Goal: Task Accomplishment & Management: Manage account settings

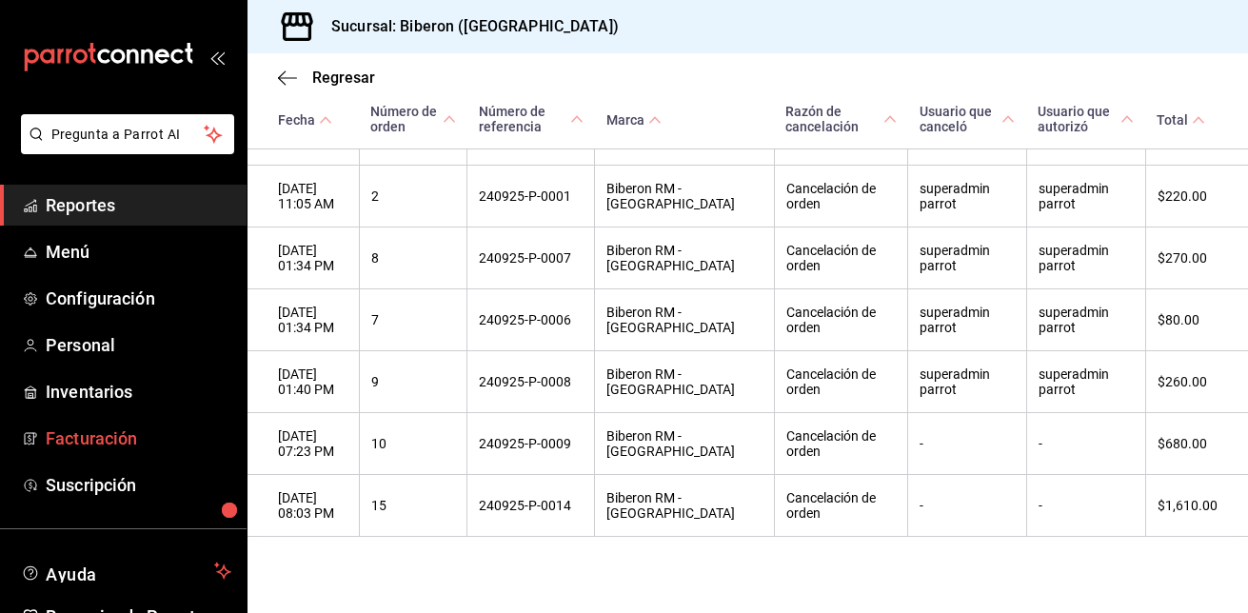
scroll to position [106, 0]
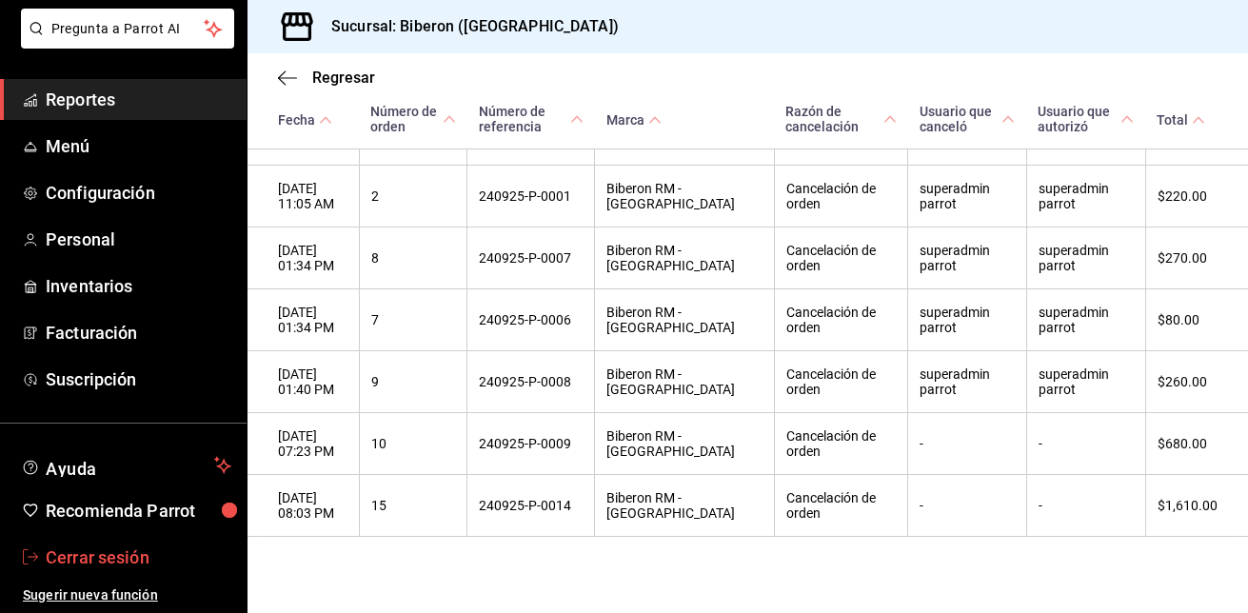
click at [120, 553] on span "Cerrar sesión" at bounding box center [139, 558] width 186 height 26
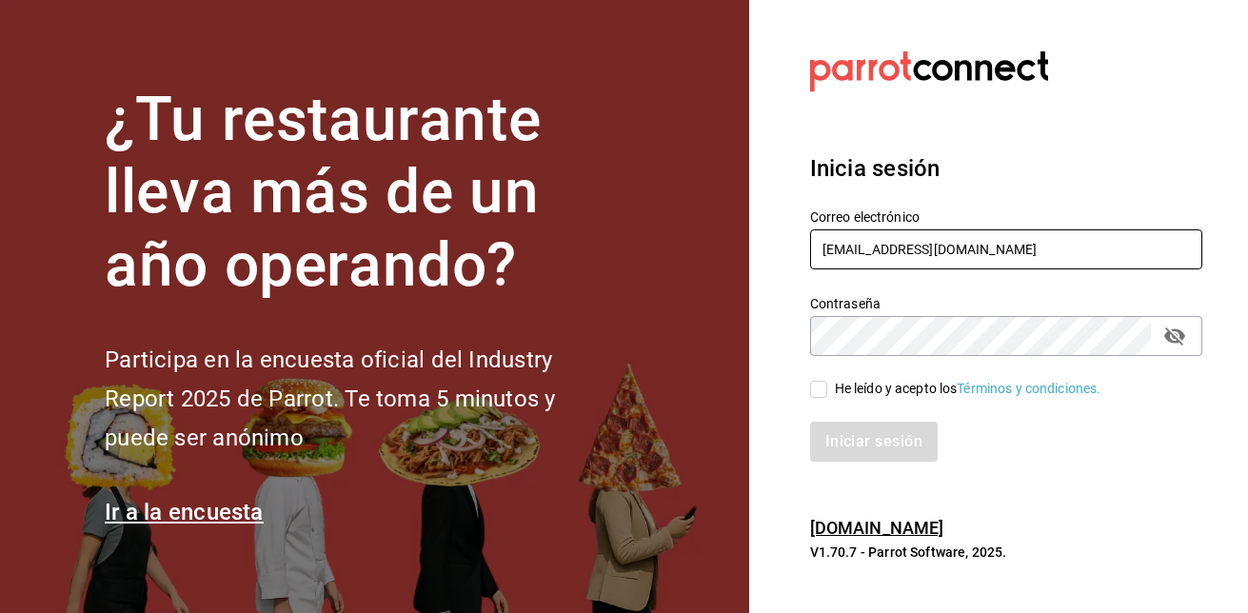
click at [956, 243] on input "[EMAIL_ADDRESS][DOMAIN_NAME]" at bounding box center [1006, 249] width 392 height 40
type input "[EMAIL_ADDRESS][DOMAIN_NAME]"
click at [825, 383] on input "He leído y acepto los Términos y condiciones." at bounding box center [818, 389] width 17 height 17
checkbox input "true"
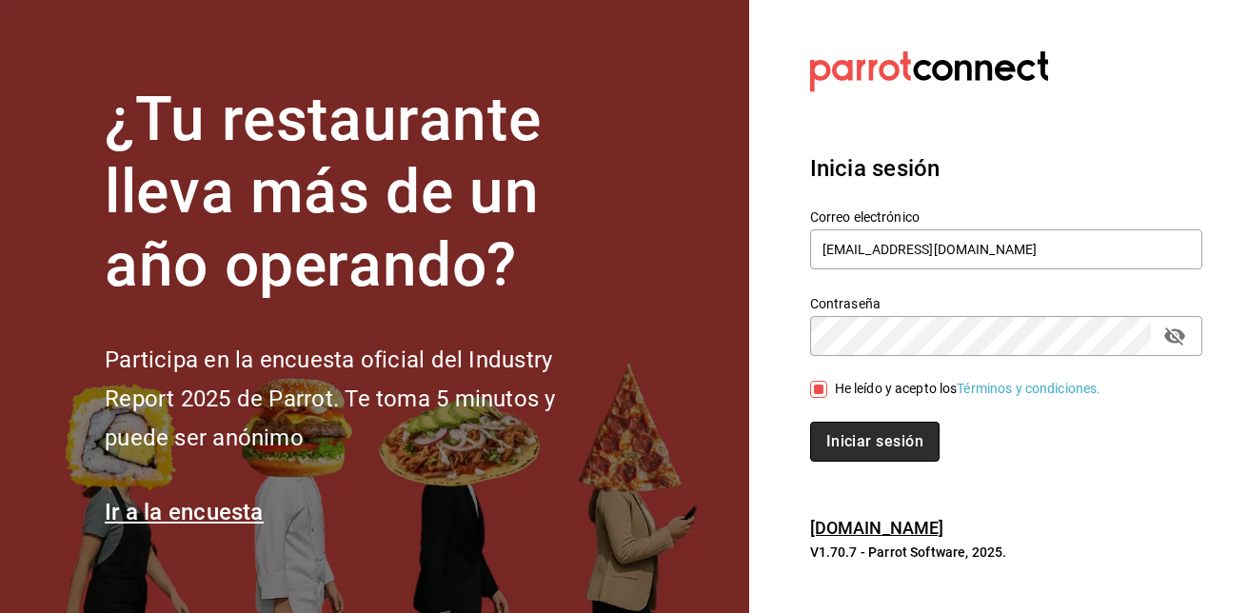
click at [850, 439] on button "Iniciar sesión" at bounding box center [874, 442] width 129 height 40
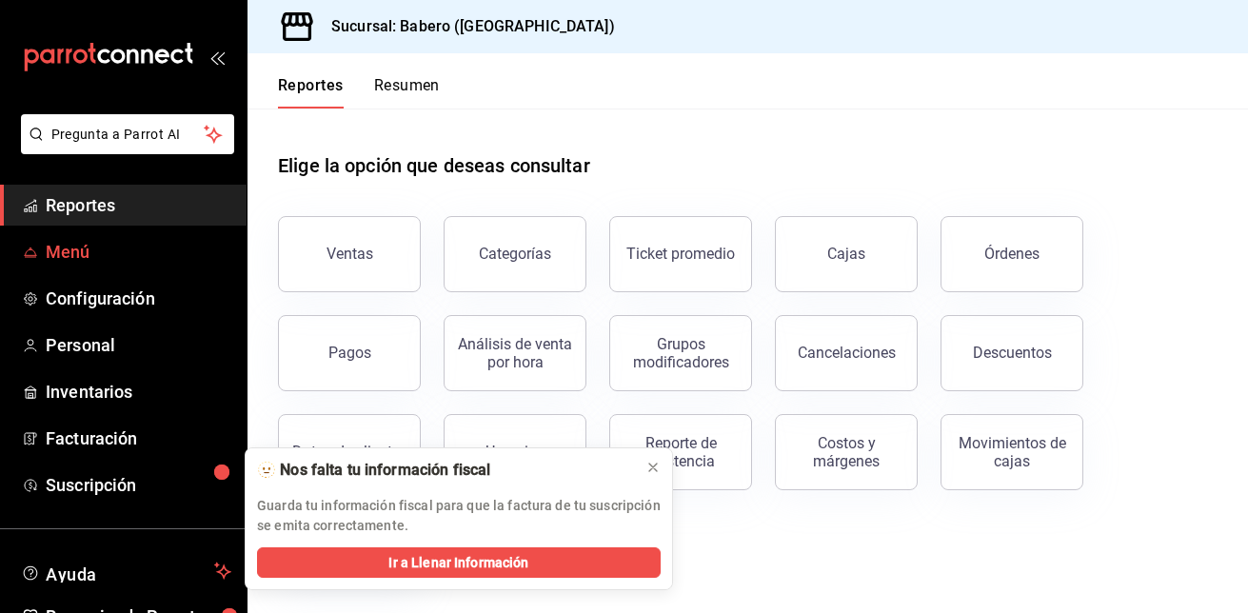
click at [91, 255] on span "Menú" at bounding box center [139, 252] width 186 height 26
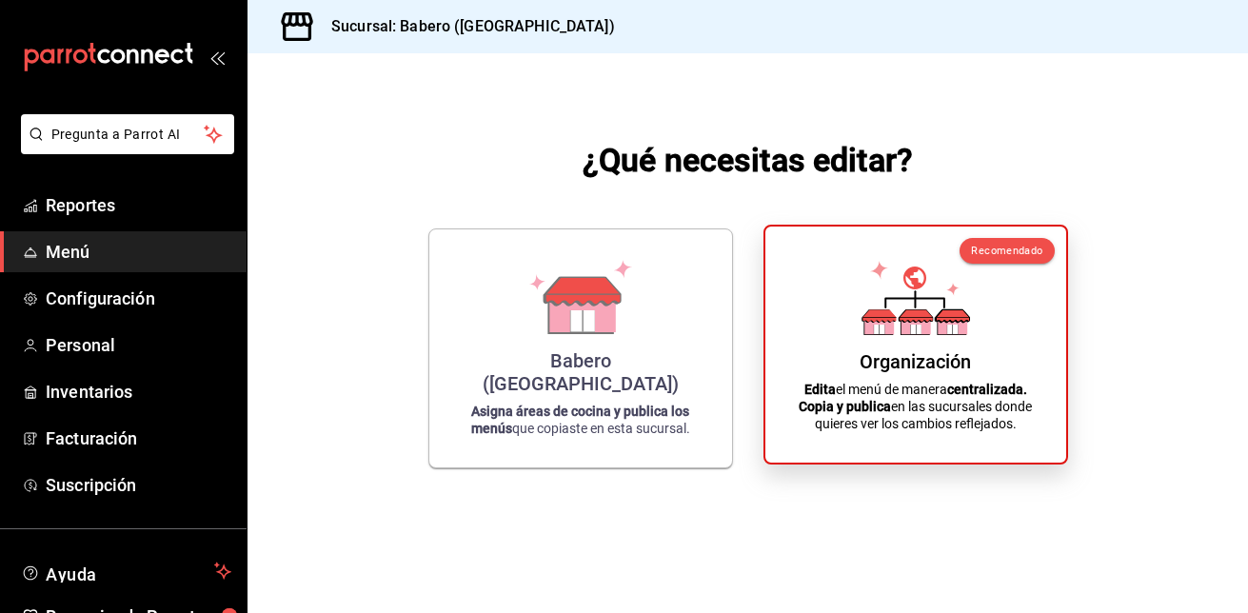
click at [1041, 339] on div "Organización Edita el menú de manera centralizada. Copia y publica en las sucur…" at bounding box center [915, 345] width 255 height 206
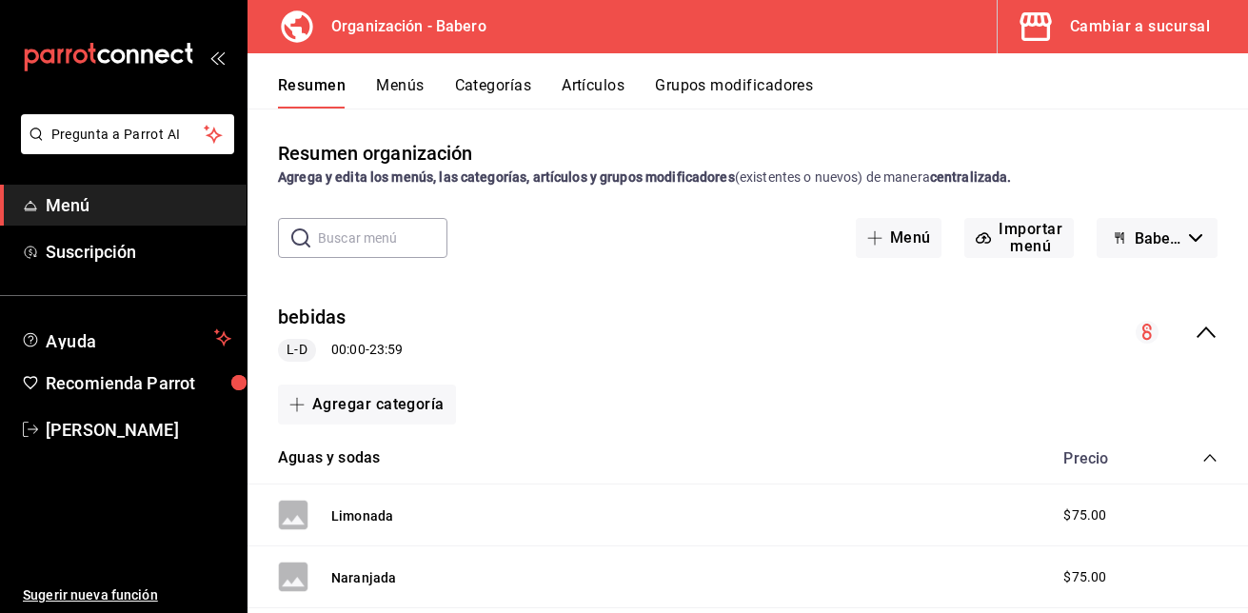
click at [748, 81] on button "Grupos modificadores" at bounding box center [734, 92] width 158 height 32
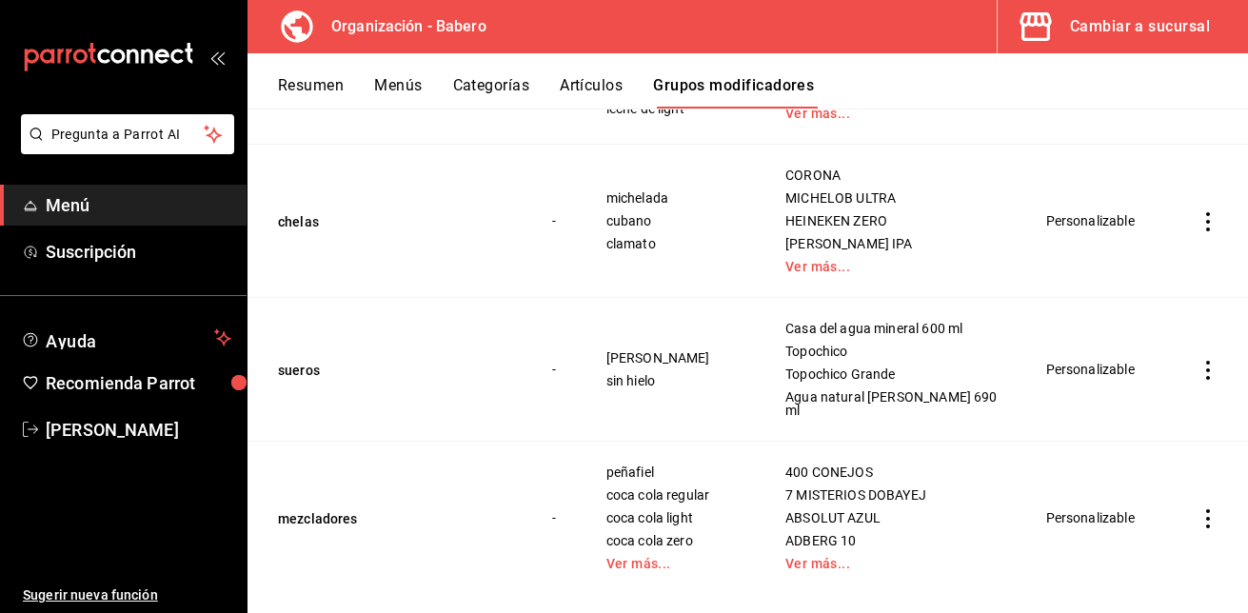
scroll to position [311, 0]
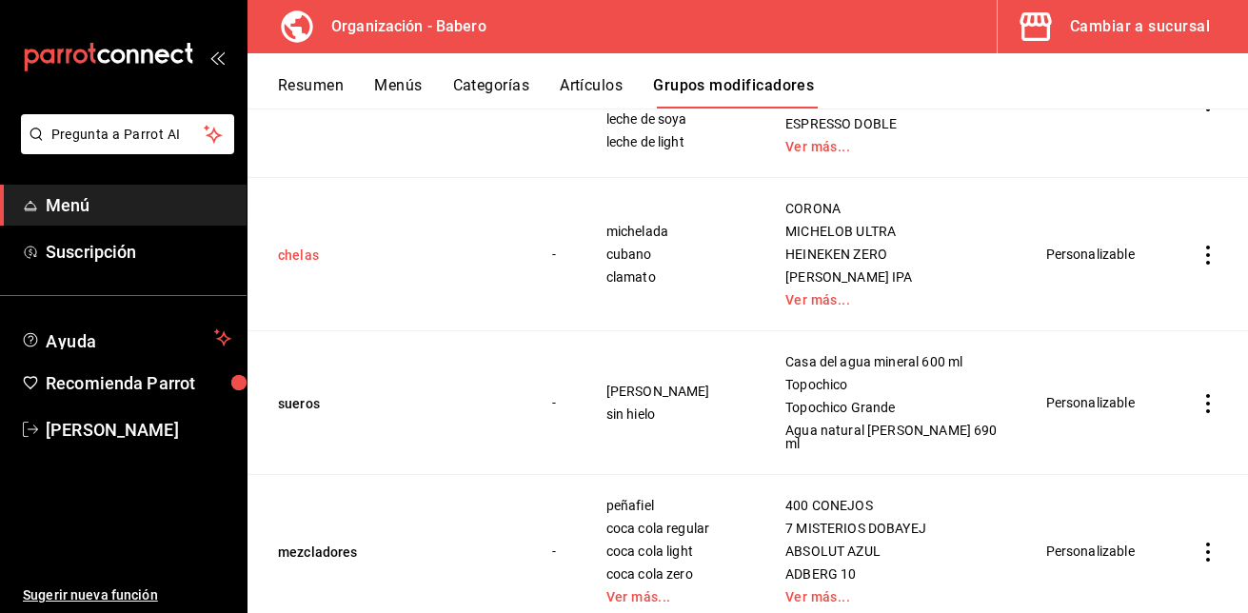
click at [299, 246] on button "chelas" at bounding box center [392, 255] width 229 height 19
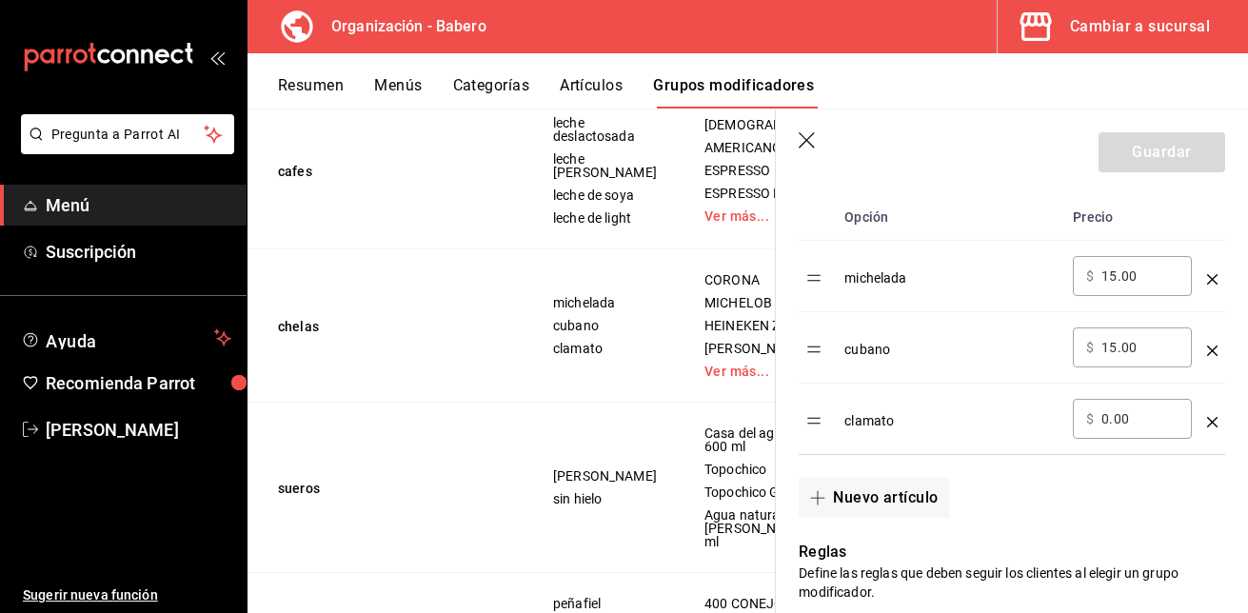
scroll to position [621, 0]
click at [1107, 419] on input "0.00" at bounding box center [1140, 417] width 77 height 19
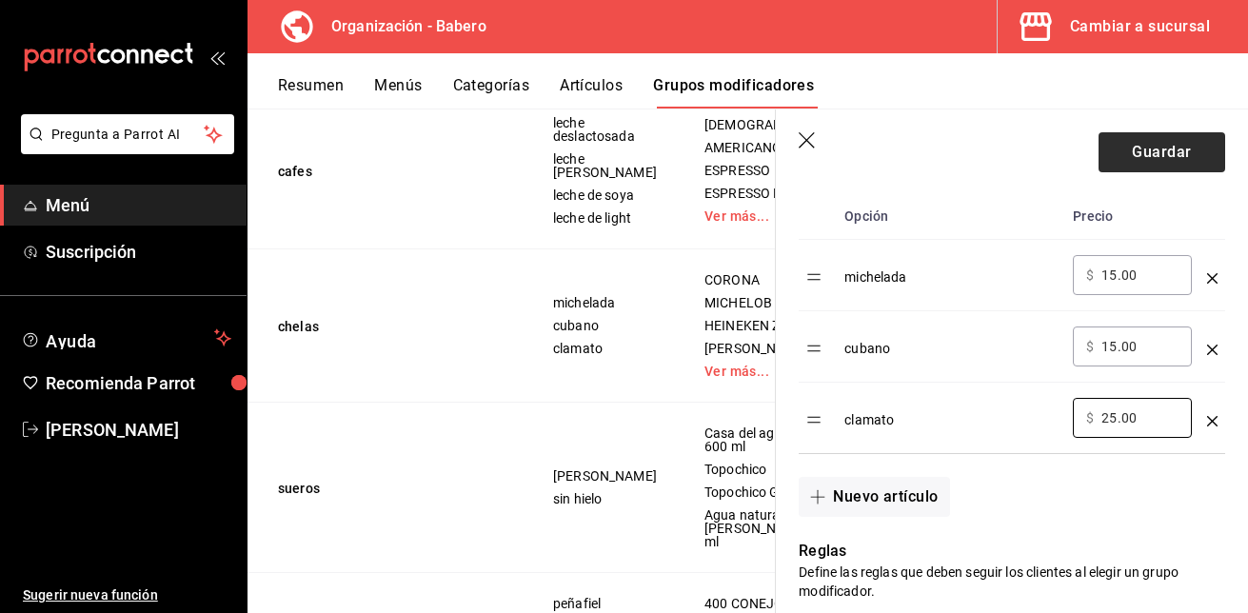
type input "25.00"
click at [1141, 149] on button "Guardar" at bounding box center [1162, 152] width 127 height 40
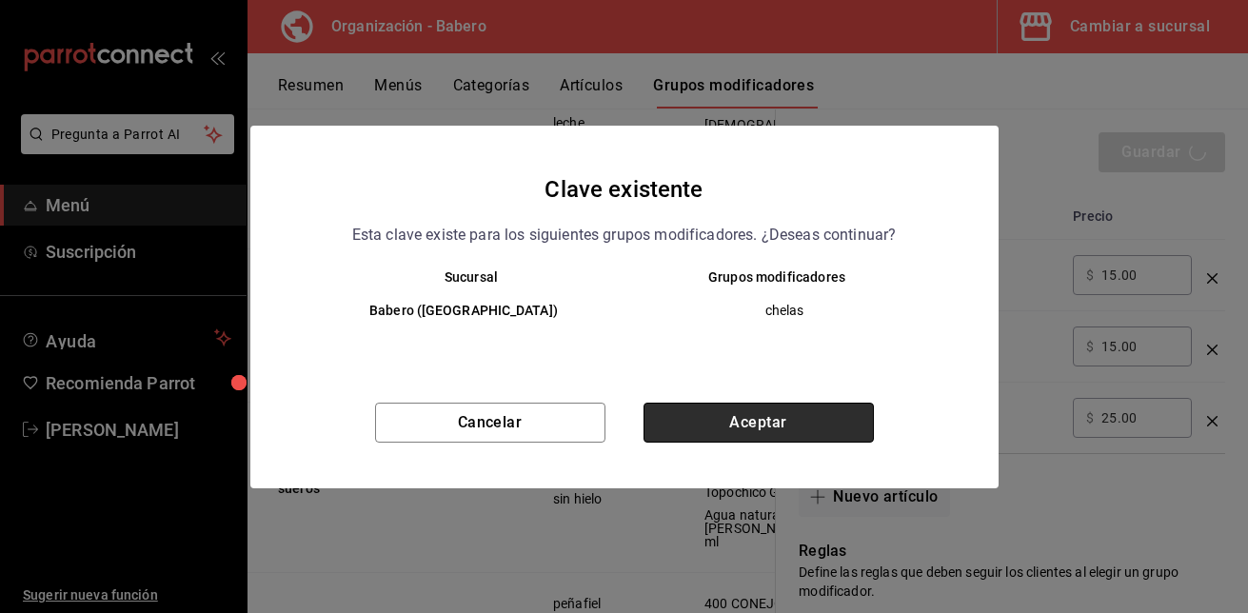
click at [803, 408] on button "Aceptar" at bounding box center [759, 423] width 230 height 40
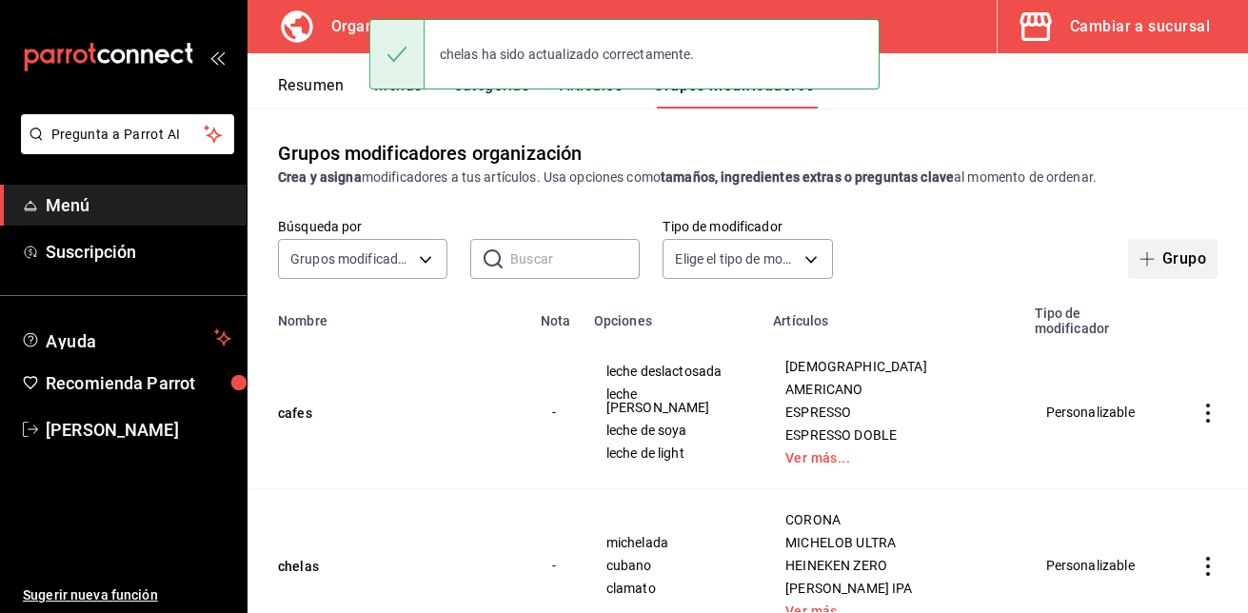
click at [1151, 268] on button "Grupo" at bounding box center [1172, 259] width 89 height 40
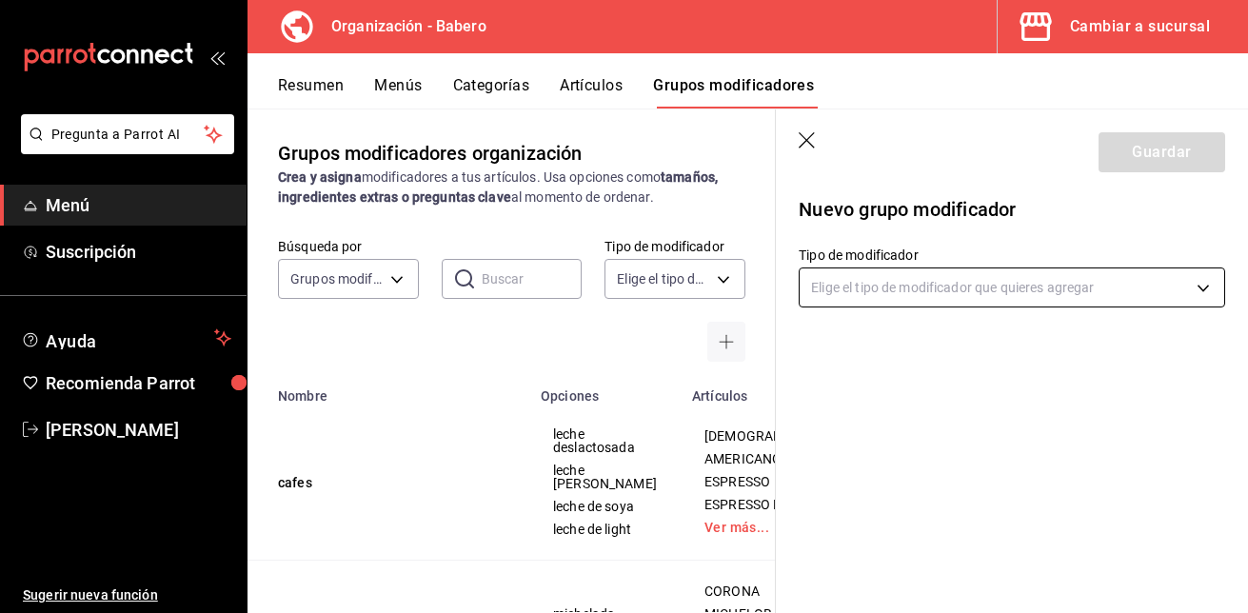
click at [1207, 287] on body "Pregunta a Parrot AI Menú Suscripción Ayuda Recomienda Parrot [PERSON_NAME] Sug…" at bounding box center [624, 306] width 1248 height 613
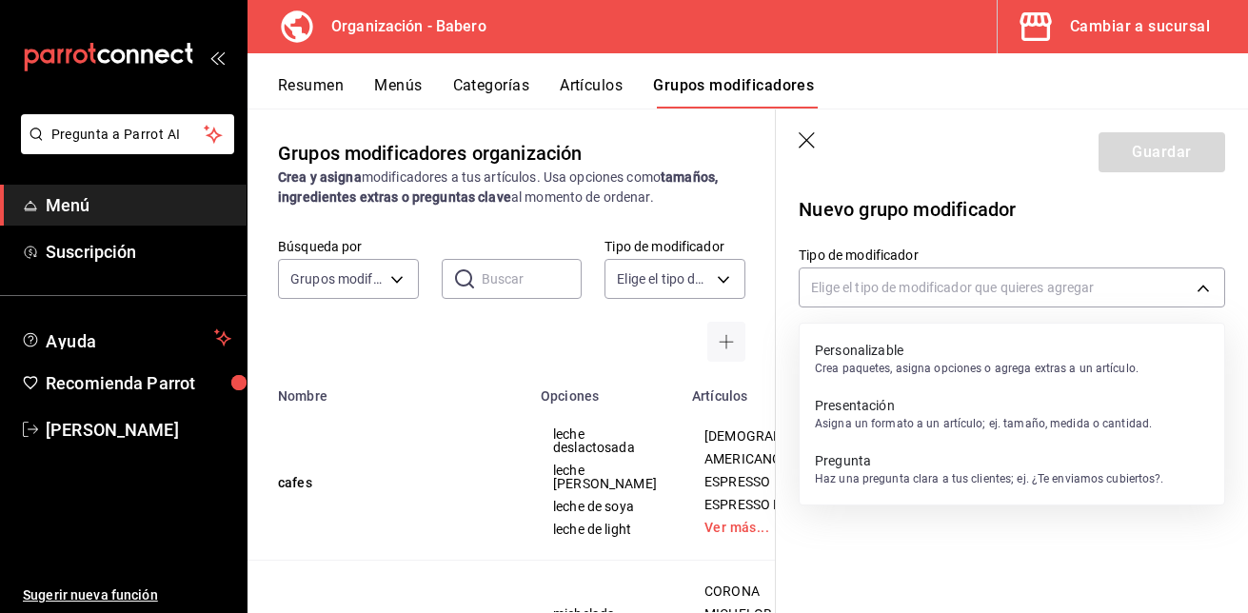
click at [1001, 341] on p "Personalizable" at bounding box center [977, 350] width 324 height 19
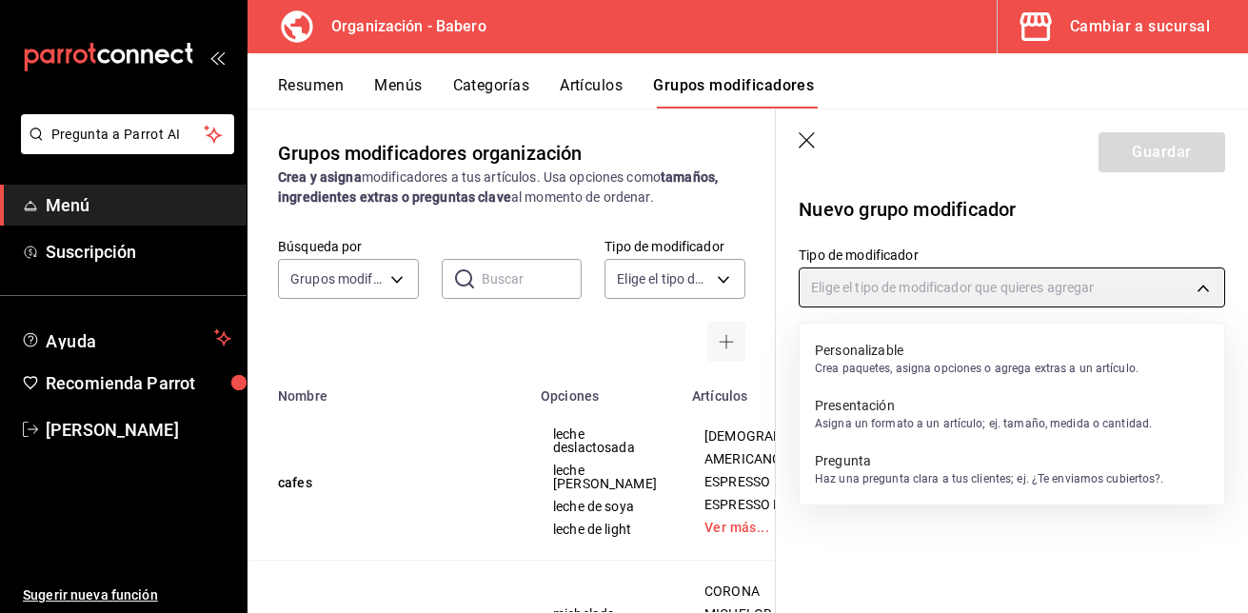
type input "CUSTOMIZABLE"
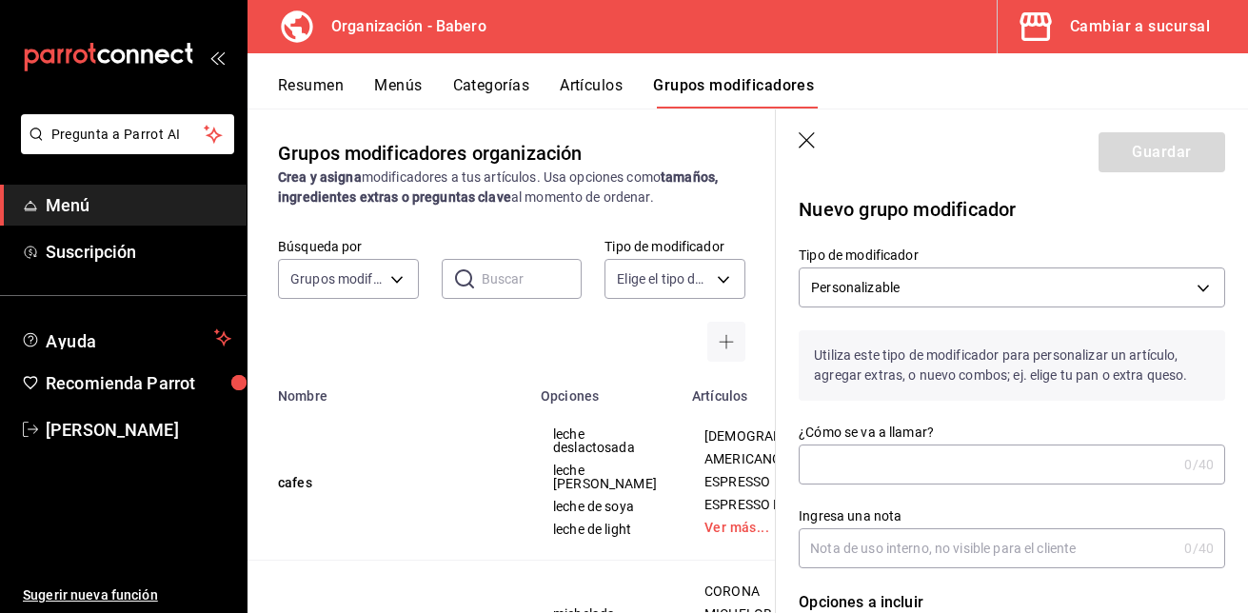
click at [915, 455] on input "¿Cómo se va a llamar?" at bounding box center [988, 465] width 378 height 38
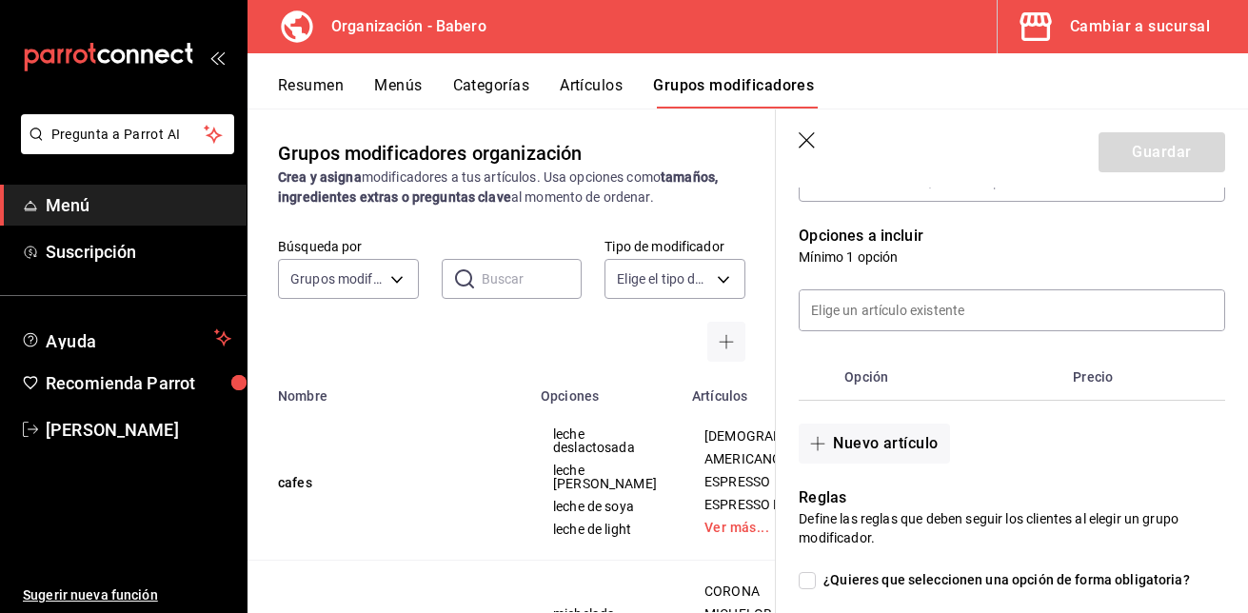
scroll to position [368, 0]
type input "limonadas"
click at [910, 444] on button "Nuevo artículo" at bounding box center [874, 442] width 150 height 40
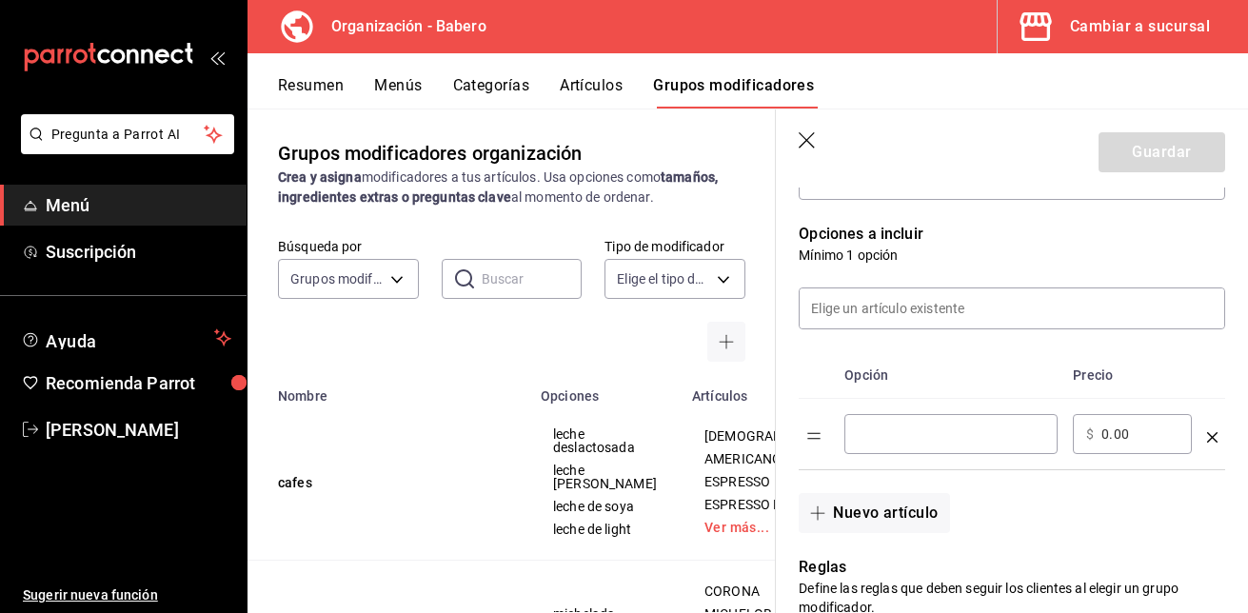
click at [910, 444] on input "optionsTable" at bounding box center [951, 434] width 187 height 19
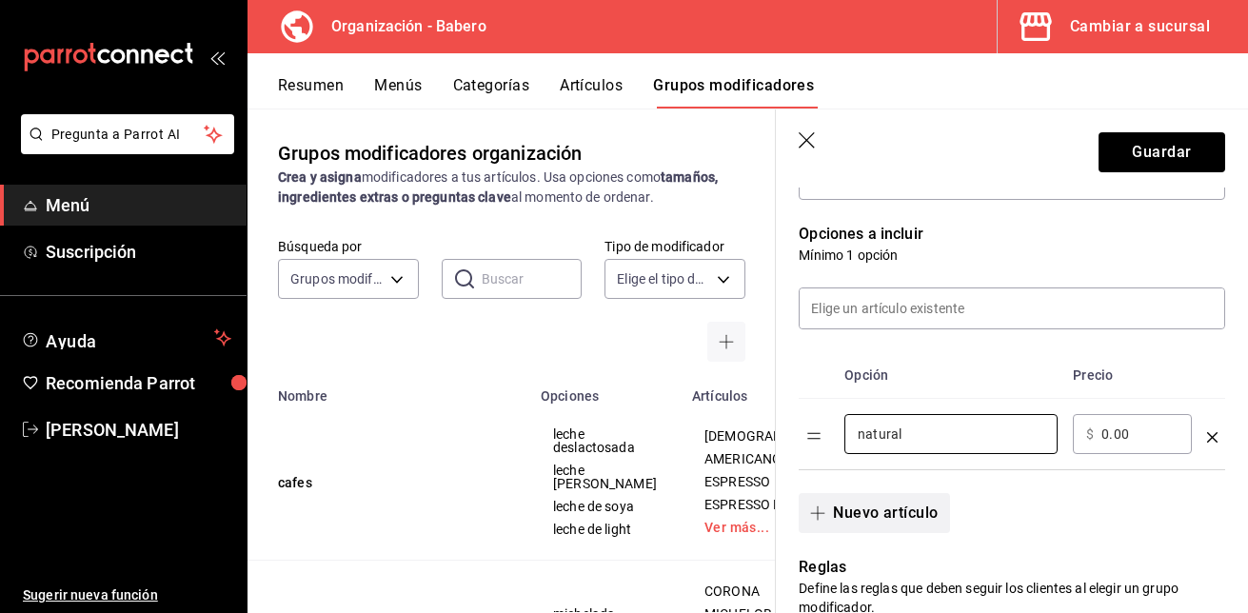
type input "natural"
click at [864, 506] on button "Nuevo artículo" at bounding box center [874, 513] width 150 height 40
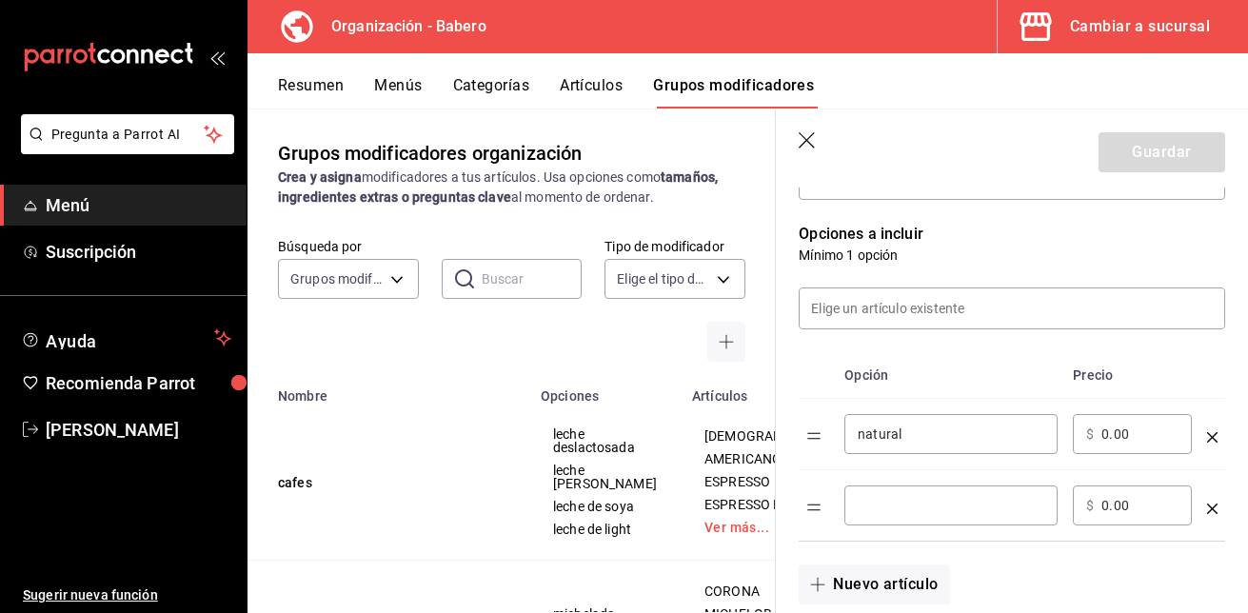
click at [864, 506] on input "optionsTable" at bounding box center [951, 505] width 187 height 19
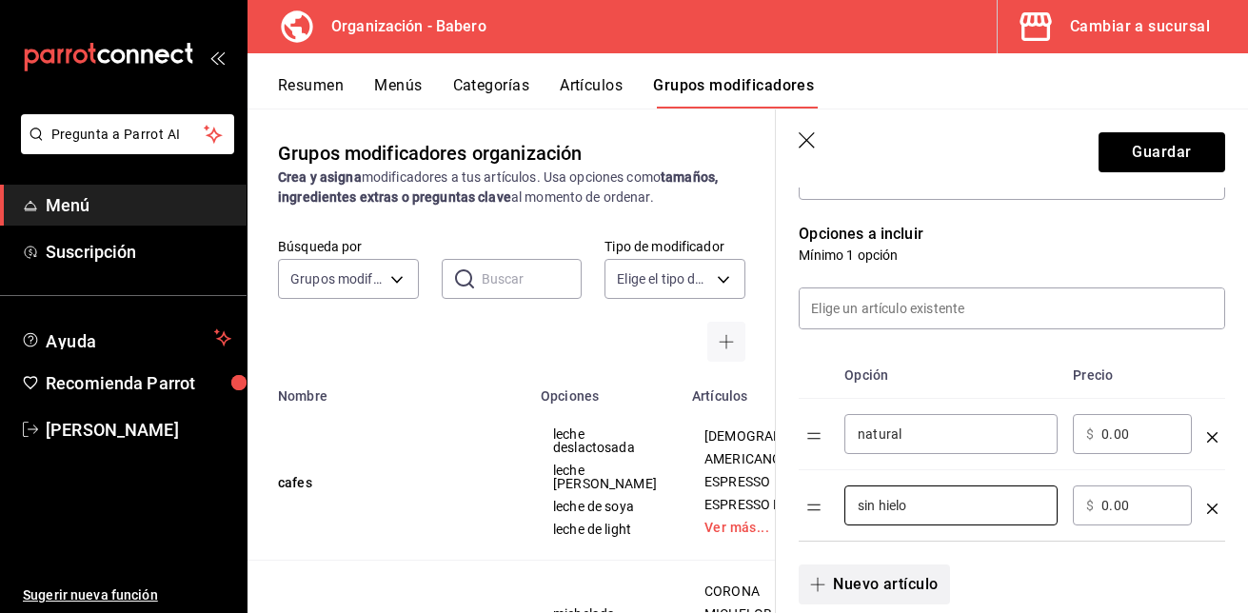
type input "sin hielo"
click at [858, 576] on button "Nuevo artículo" at bounding box center [874, 585] width 150 height 40
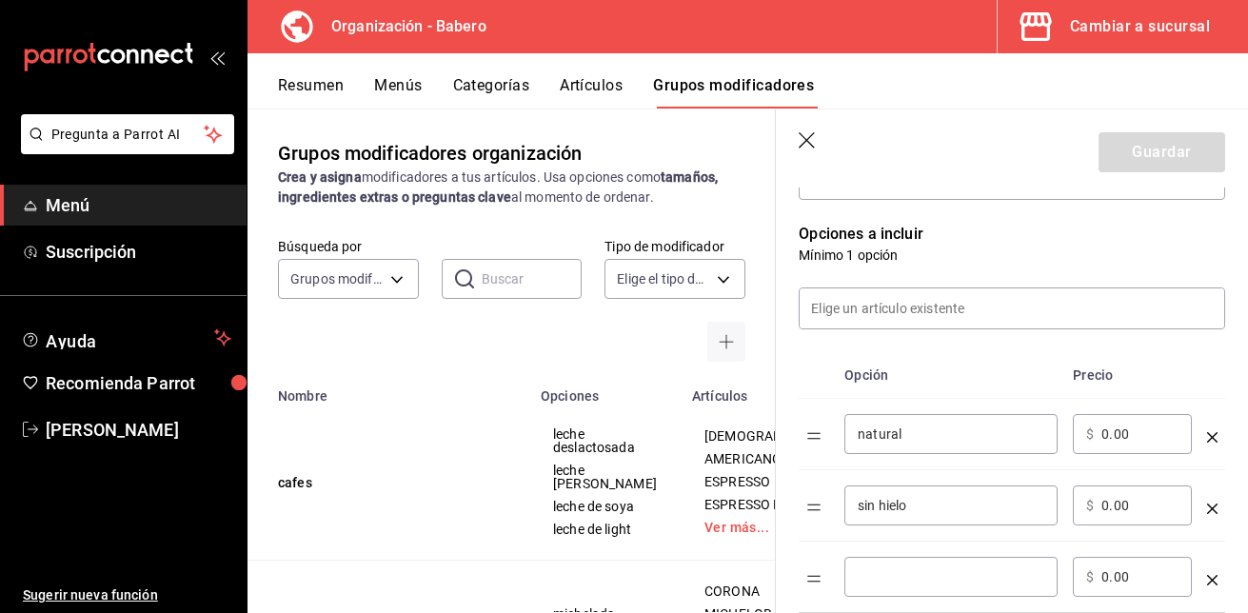
click at [858, 576] on input "optionsTable" at bounding box center [951, 576] width 187 height 19
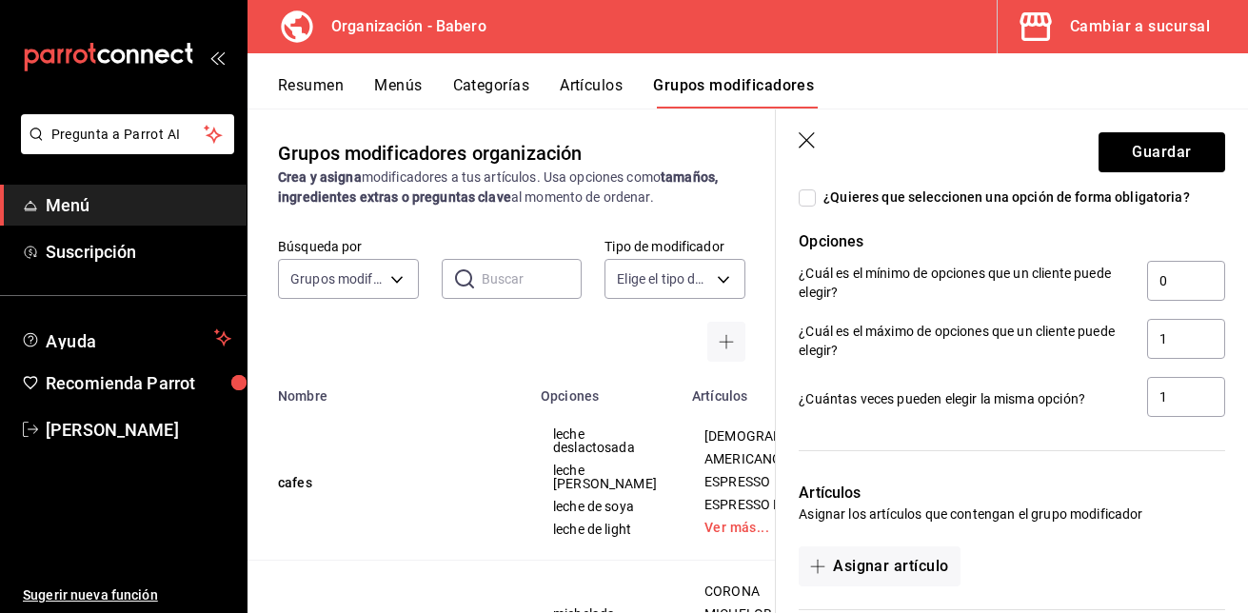
scroll to position [963, 0]
type input "sin jarabe"
click at [1172, 337] on input "1" at bounding box center [1186, 340] width 78 height 40
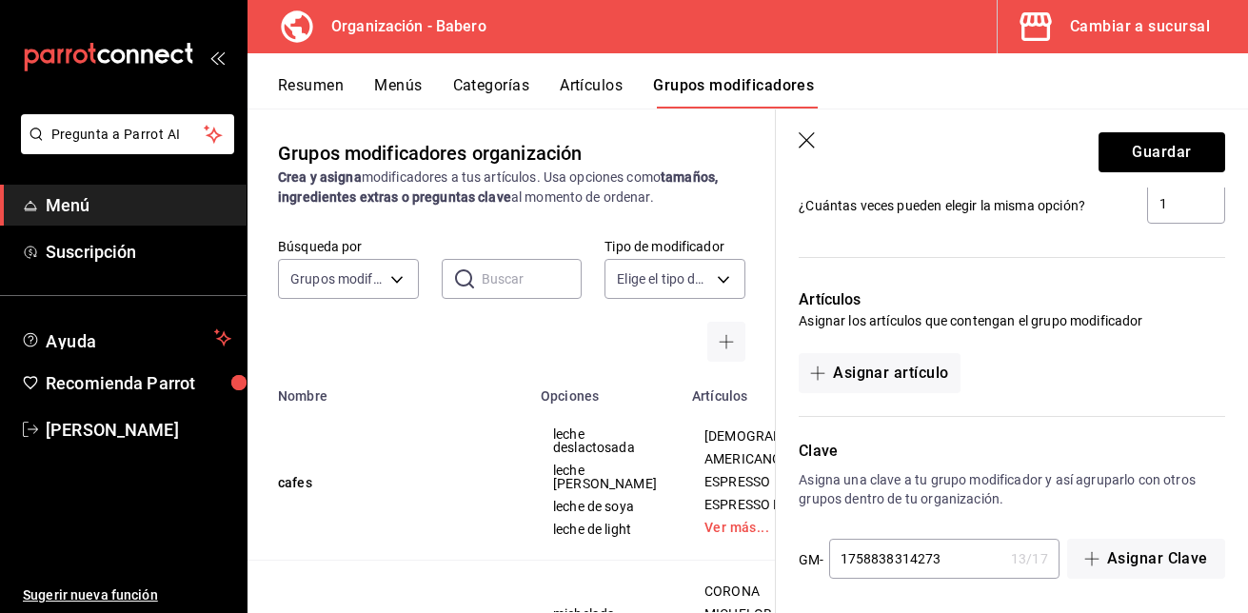
scroll to position [1163, 0]
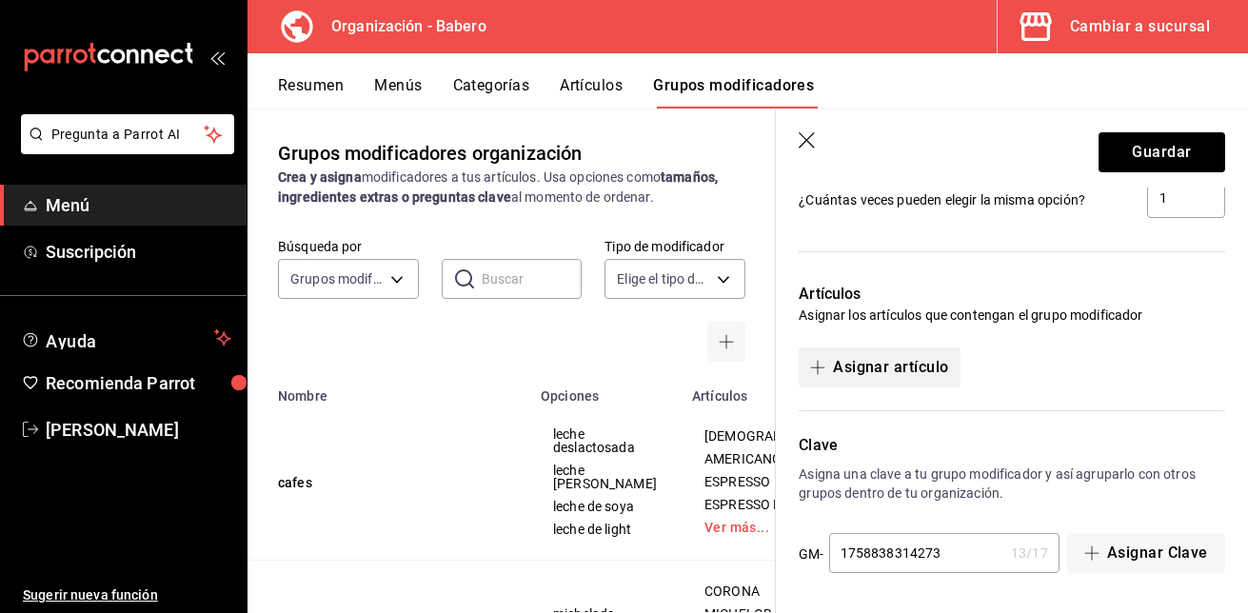
type input "3"
click at [917, 370] on button "Asignar artículo" at bounding box center [879, 368] width 161 height 40
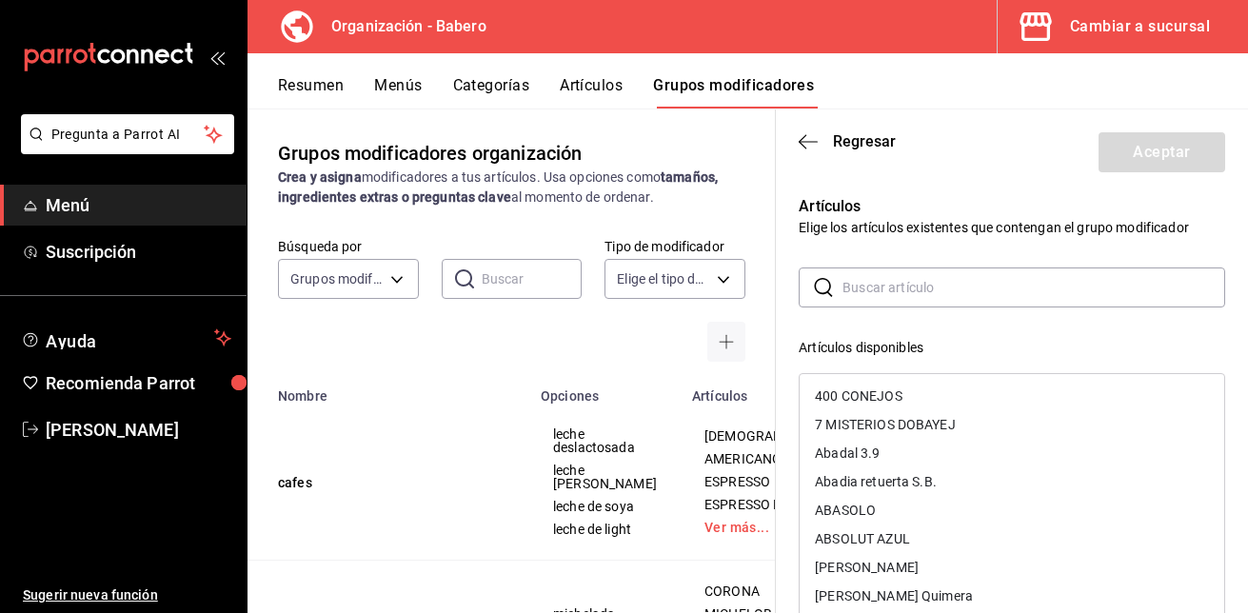
click at [935, 284] on input "text" at bounding box center [1034, 287] width 383 height 38
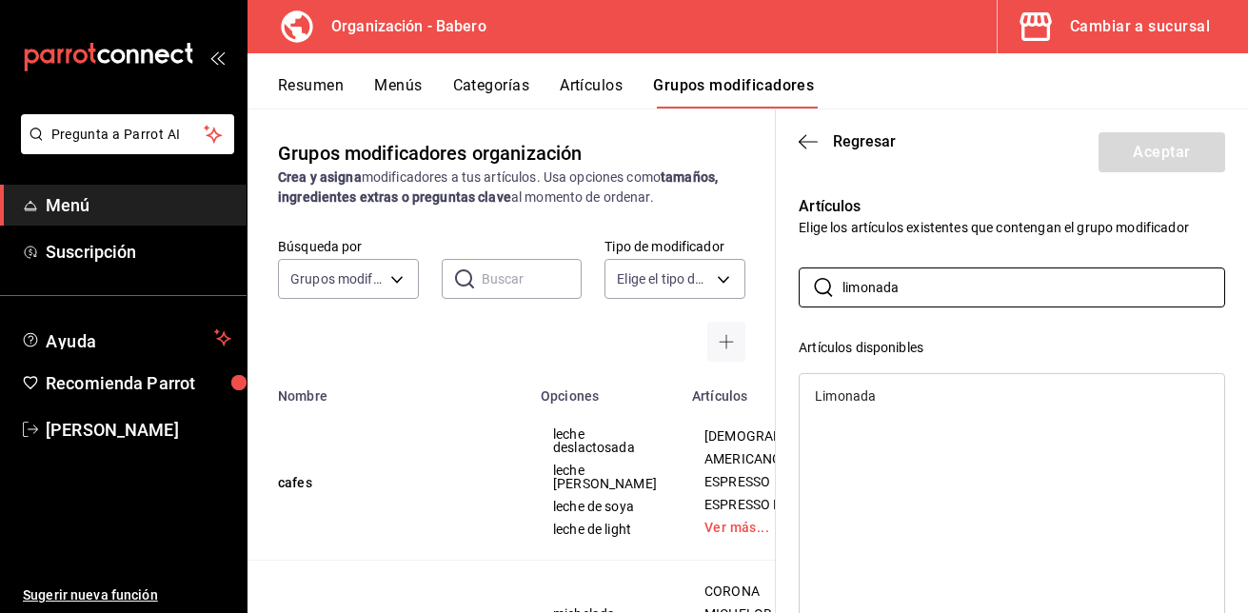
click at [867, 389] on div "Limonada" at bounding box center [845, 395] width 61 height 13
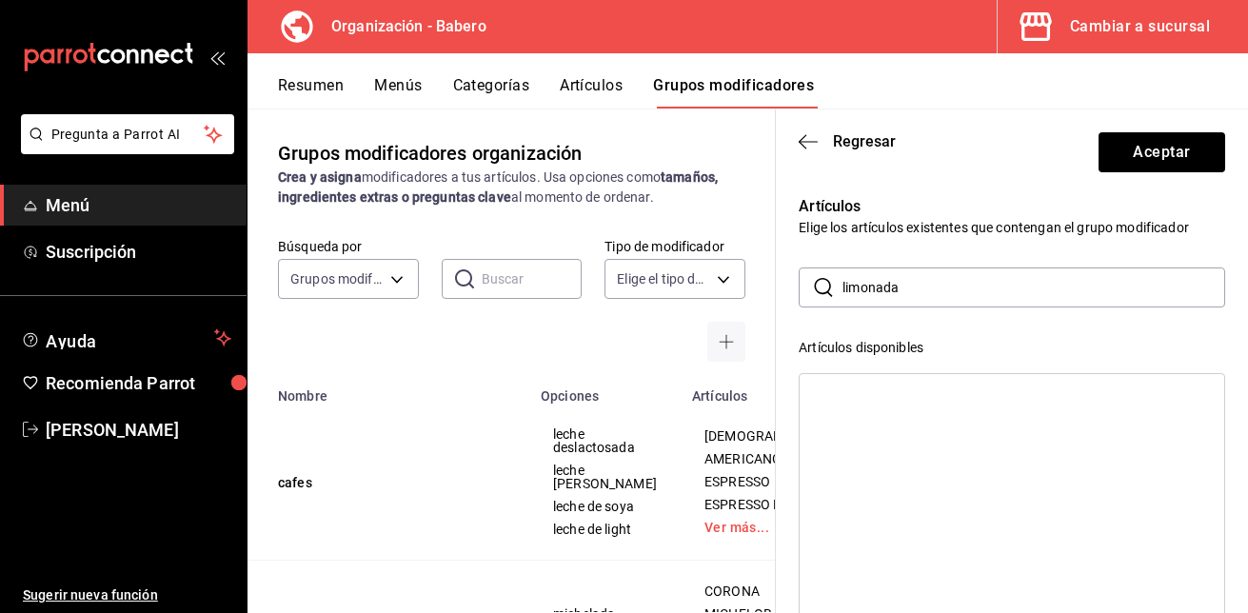
click at [933, 295] on input "limonada" at bounding box center [1034, 287] width 383 height 38
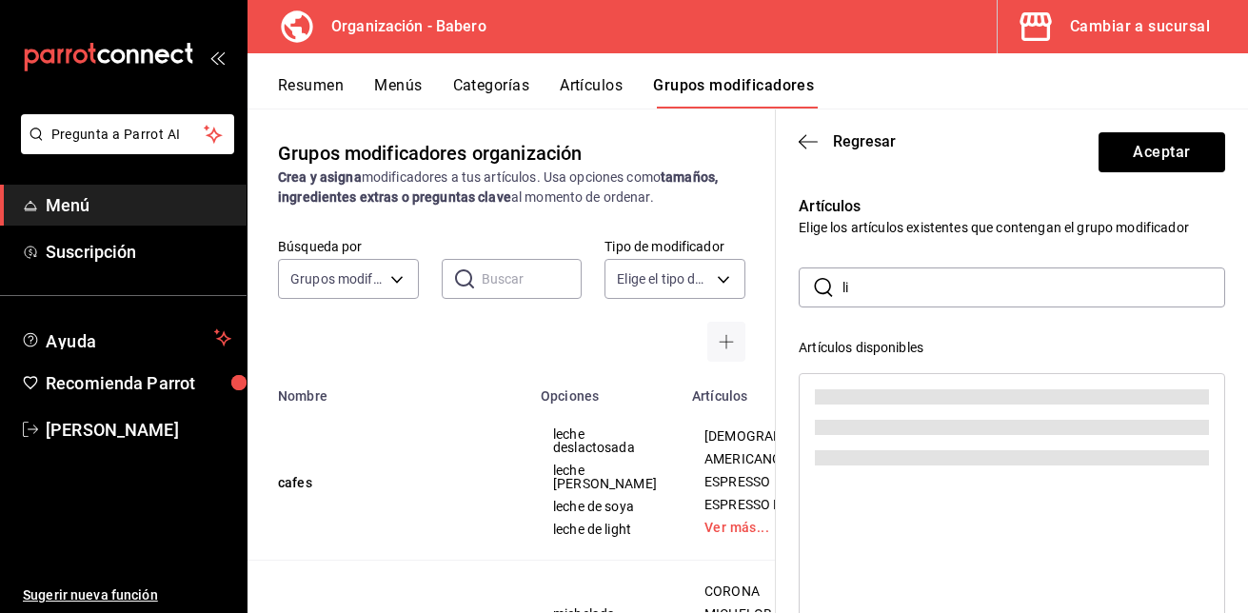
type input "l"
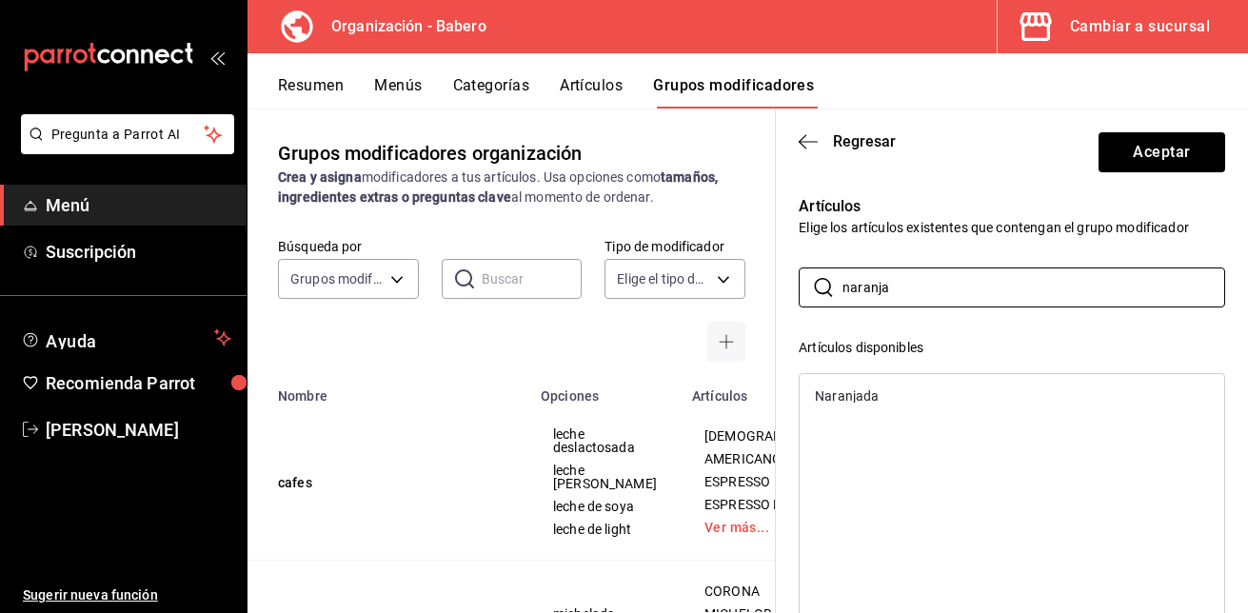
type input "naranja"
click at [872, 400] on div "Naranjada" at bounding box center [847, 395] width 64 height 13
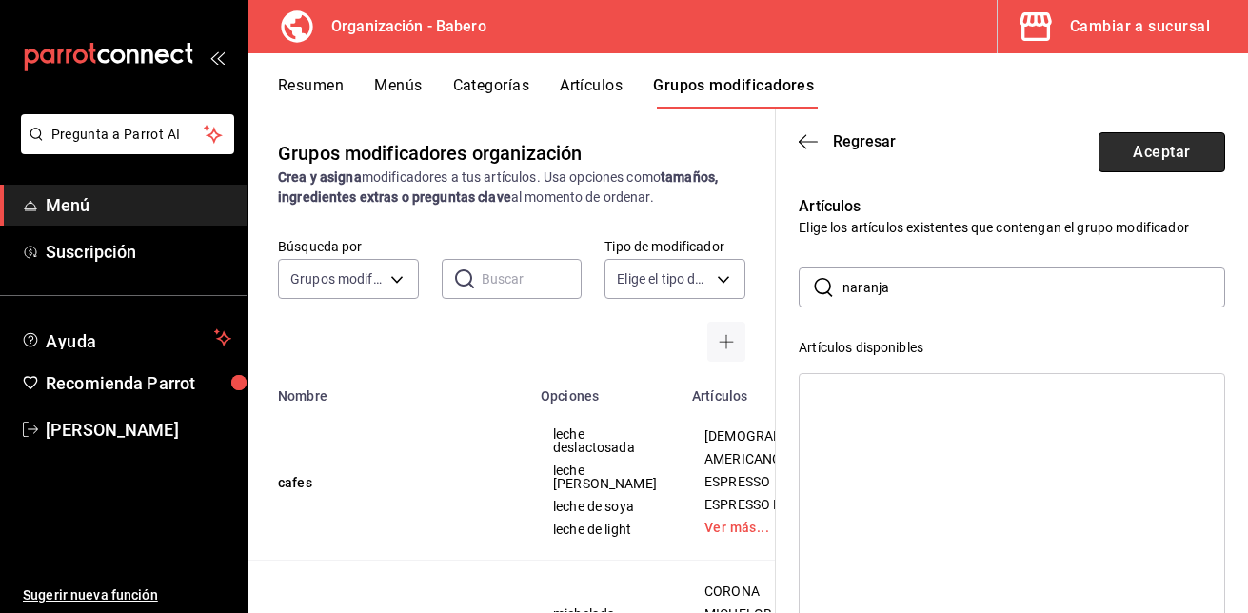
click at [1134, 156] on button "Aceptar" at bounding box center [1162, 152] width 127 height 40
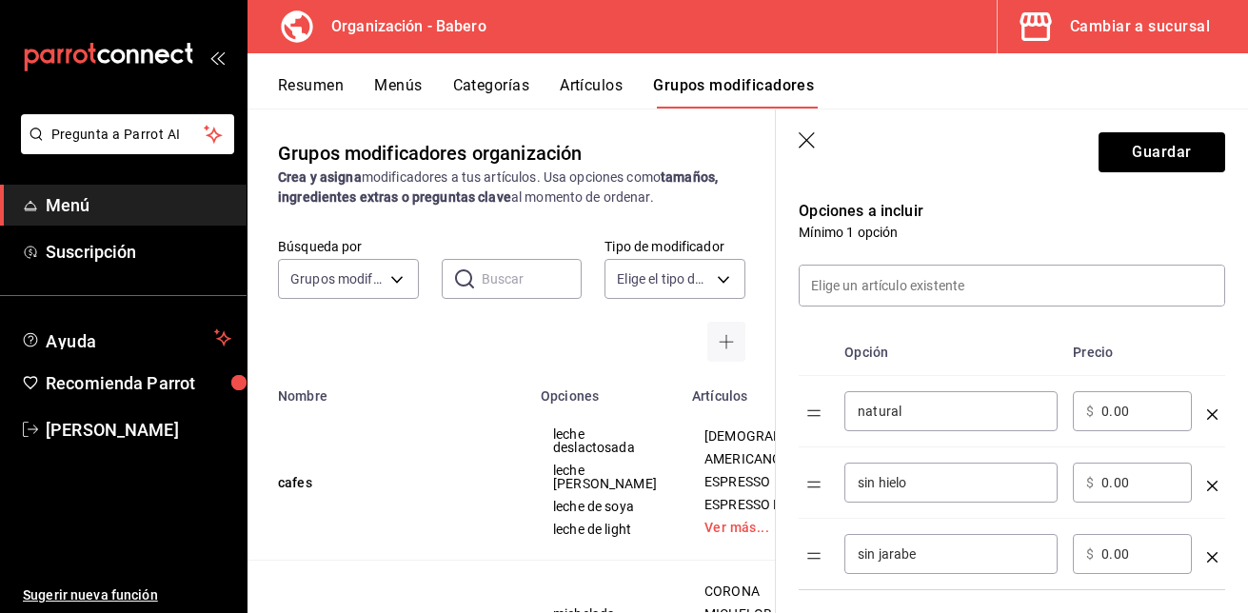
scroll to position [367, 0]
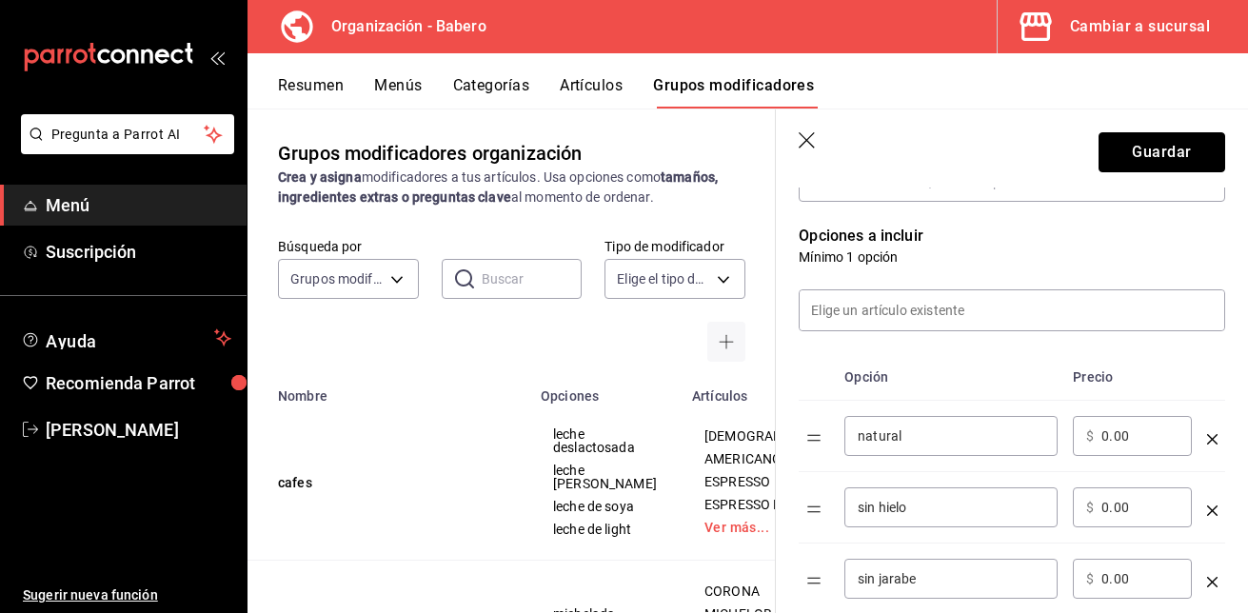
click at [1134, 156] on button "Guardar" at bounding box center [1162, 152] width 127 height 40
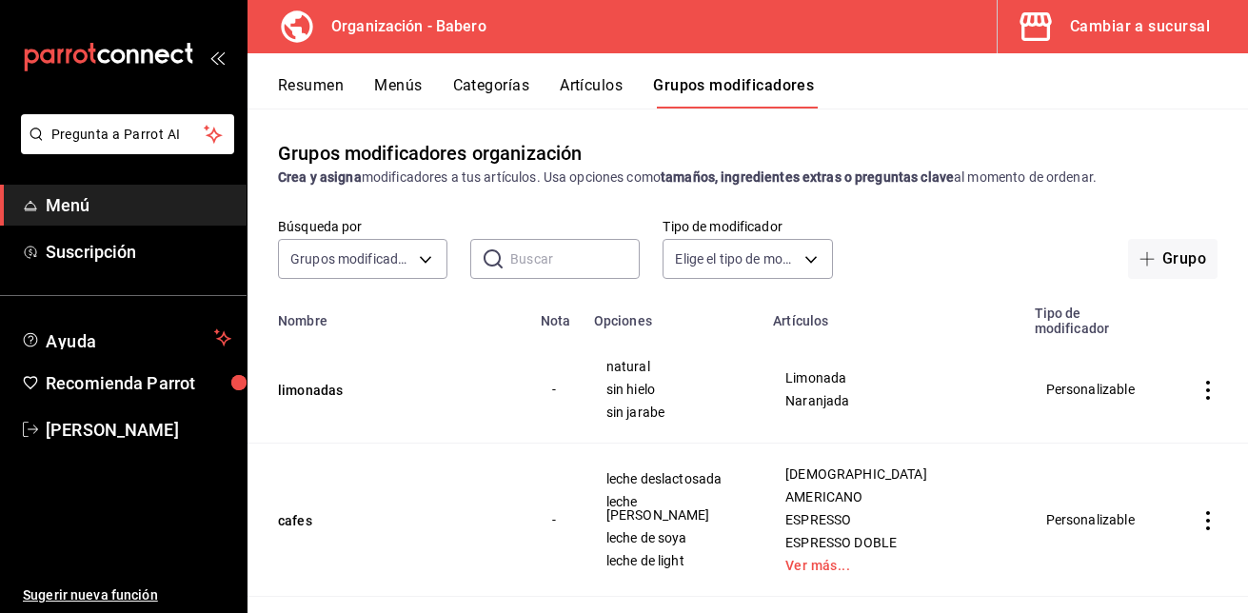
click at [53, 196] on span "Menú" at bounding box center [139, 205] width 186 height 26
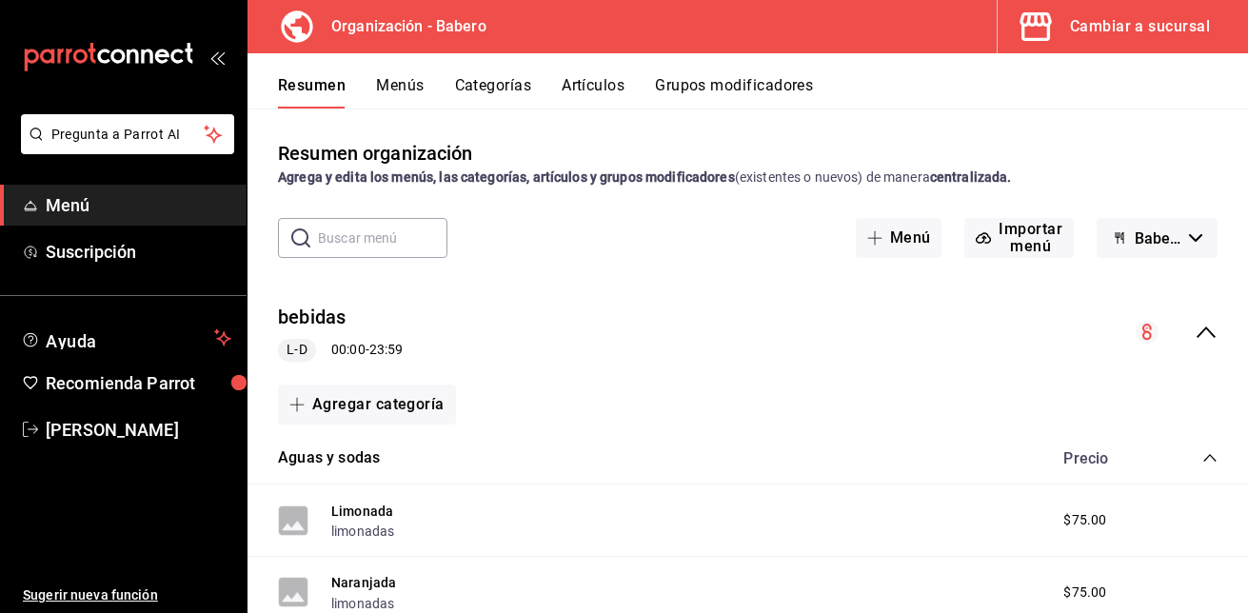
click at [409, 76] on button "Menús" at bounding box center [400, 92] width 48 height 32
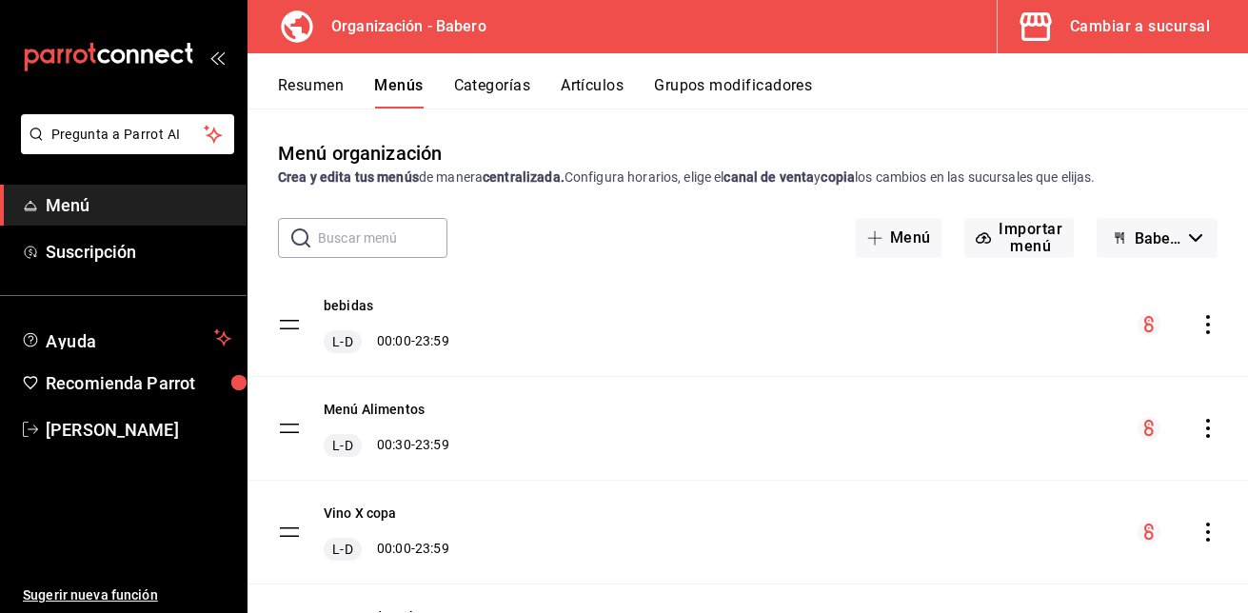
click at [1199, 322] on icon "actions" at bounding box center [1208, 324] width 19 height 19
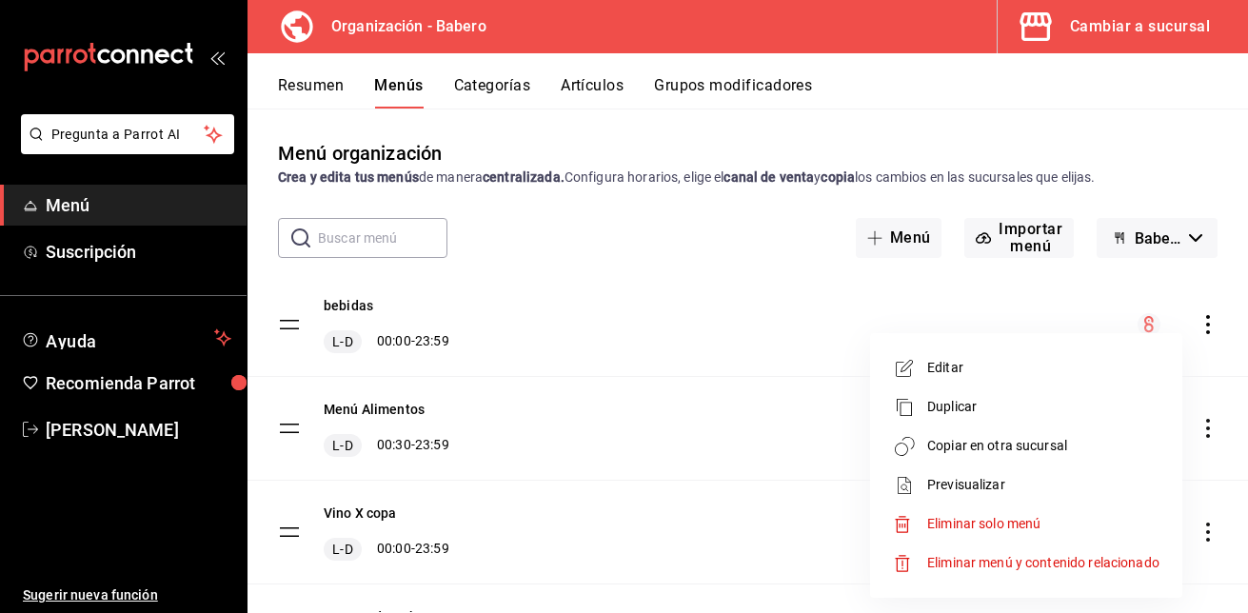
click at [1029, 446] on span "Copiar en otra sucursal" at bounding box center [1043, 446] width 232 height 20
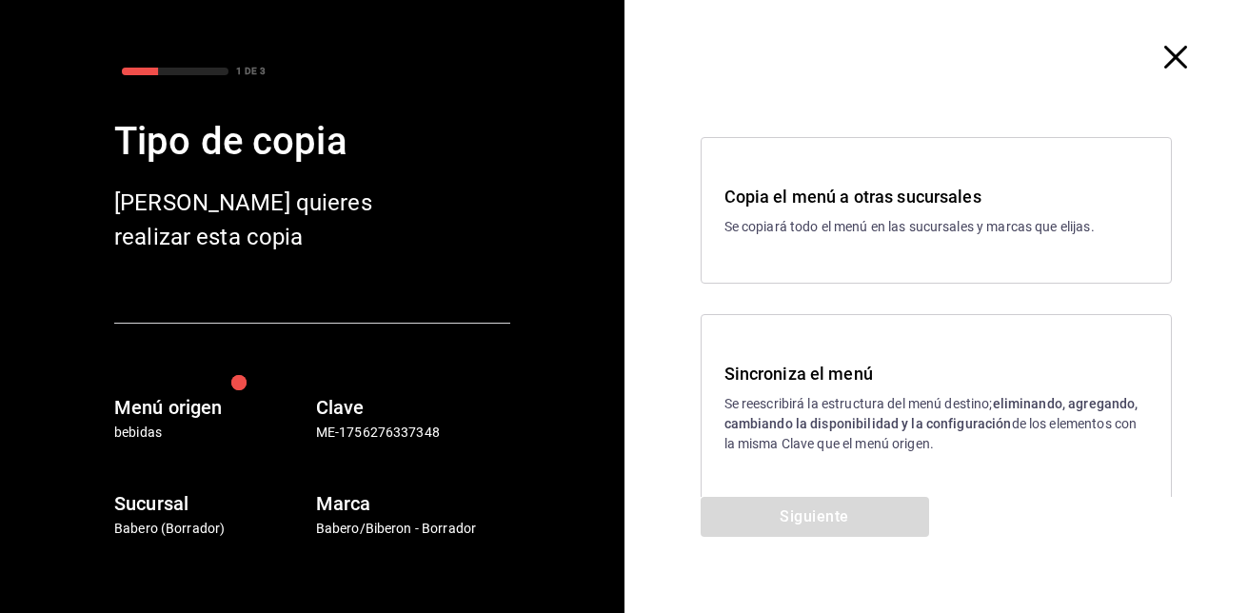
click at [845, 367] on h3 "Sincroniza el menú" at bounding box center [937, 374] width 425 height 26
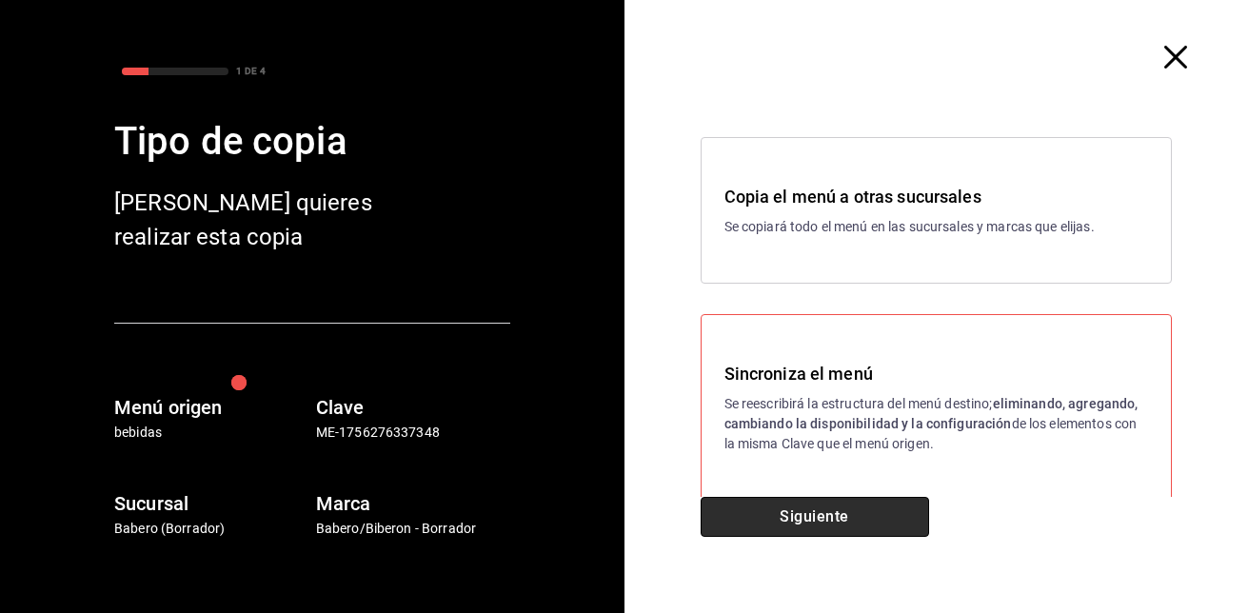
click at [809, 506] on button "Siguiente" at bounding box center [815, 517] width 229 height 40
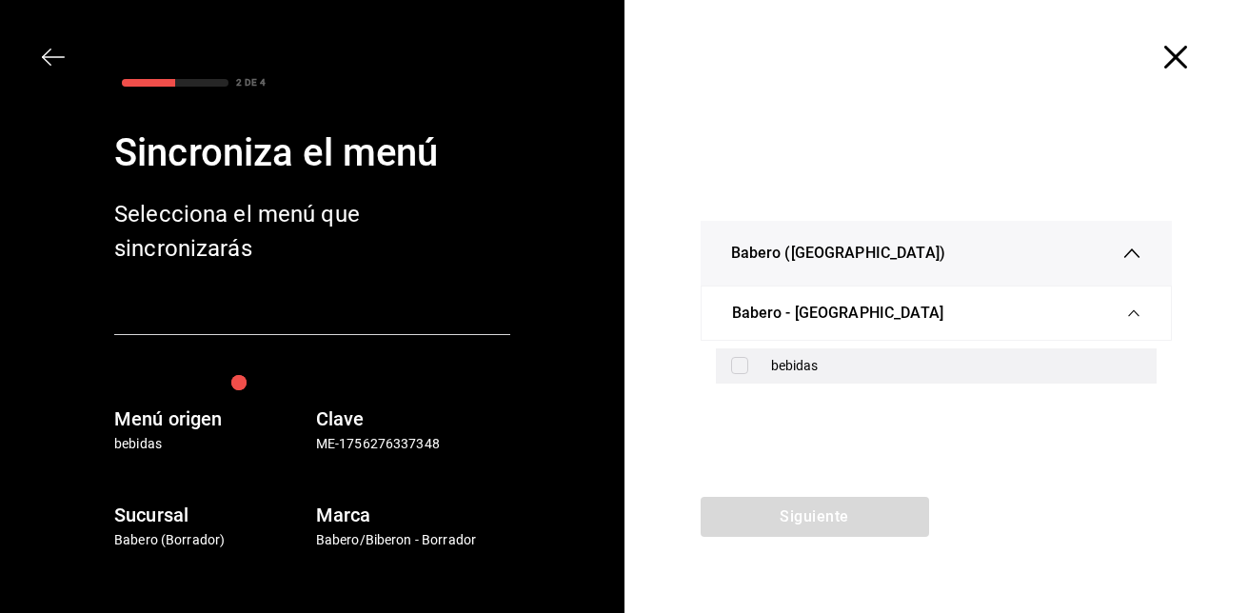
click at [736, 368] on input "checkbox" at bounding box center [739, 365] width 17 height 17
checkbox input "true"
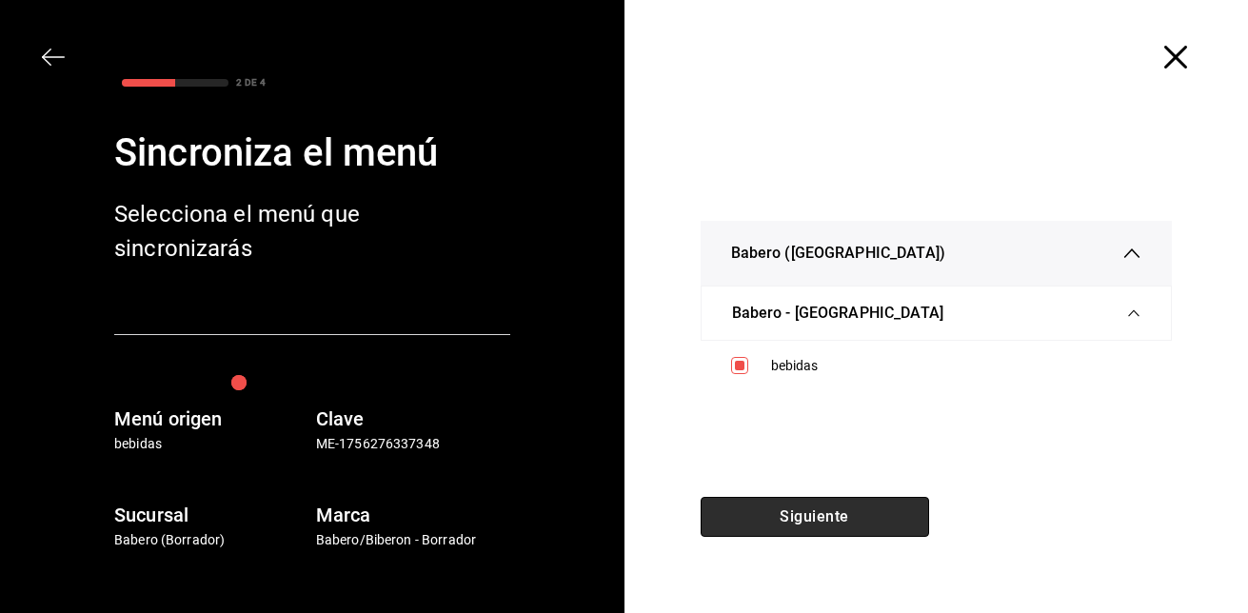
click at [776, 501] on button "Siguiente" at bounding box center [815, 517] width 229 height 40
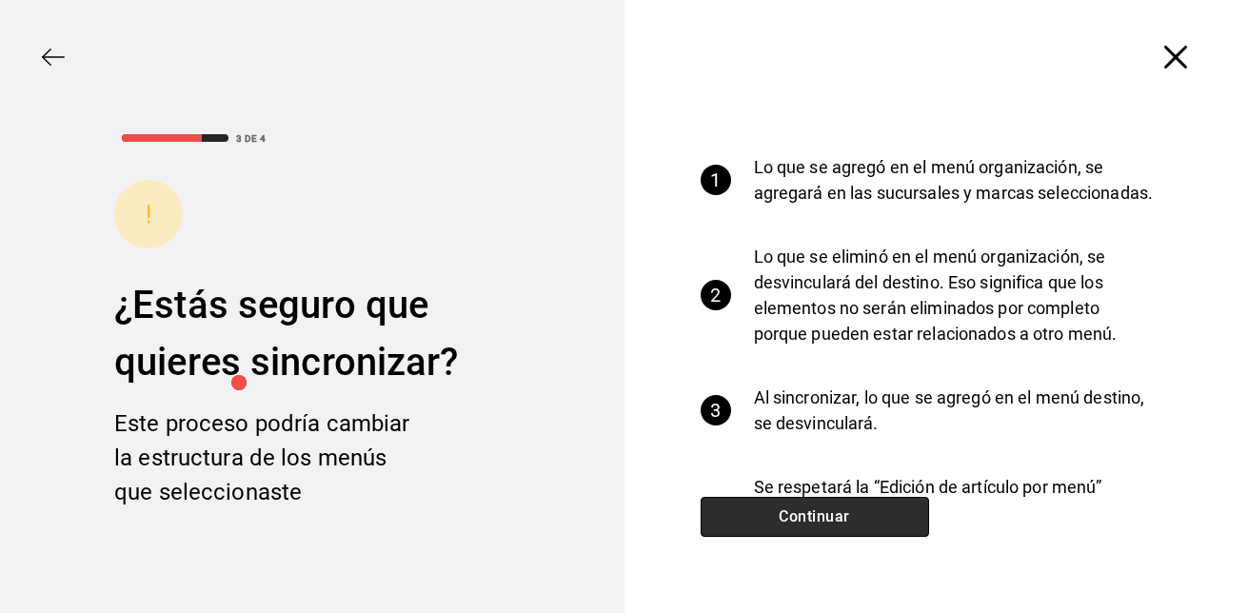
click at [776, 501] on button "Continuar" at bounding box center [815, 517] width 229 height 40
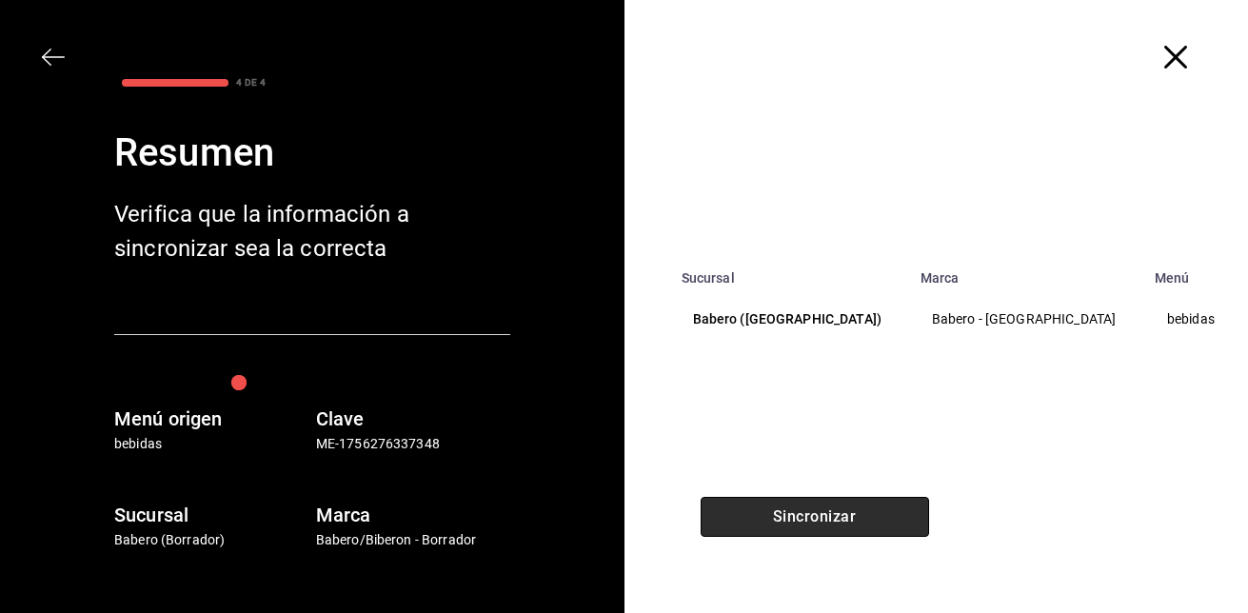
click at [776, 501] on button "Sincronizar" at bounding box center [815, 517] width 229 height 40
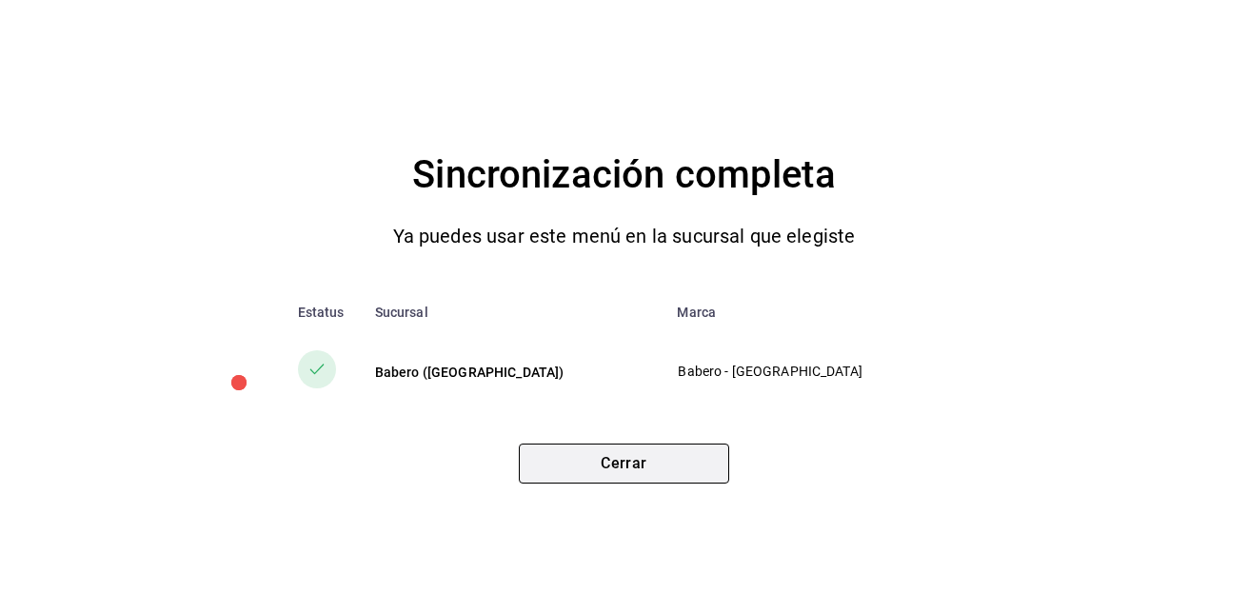
click at [674, 473] on button "Cerrar" at bounding box center [624, 464] width 210 height 40
